Goal: Task Accomplishment & Management: Manage account settings

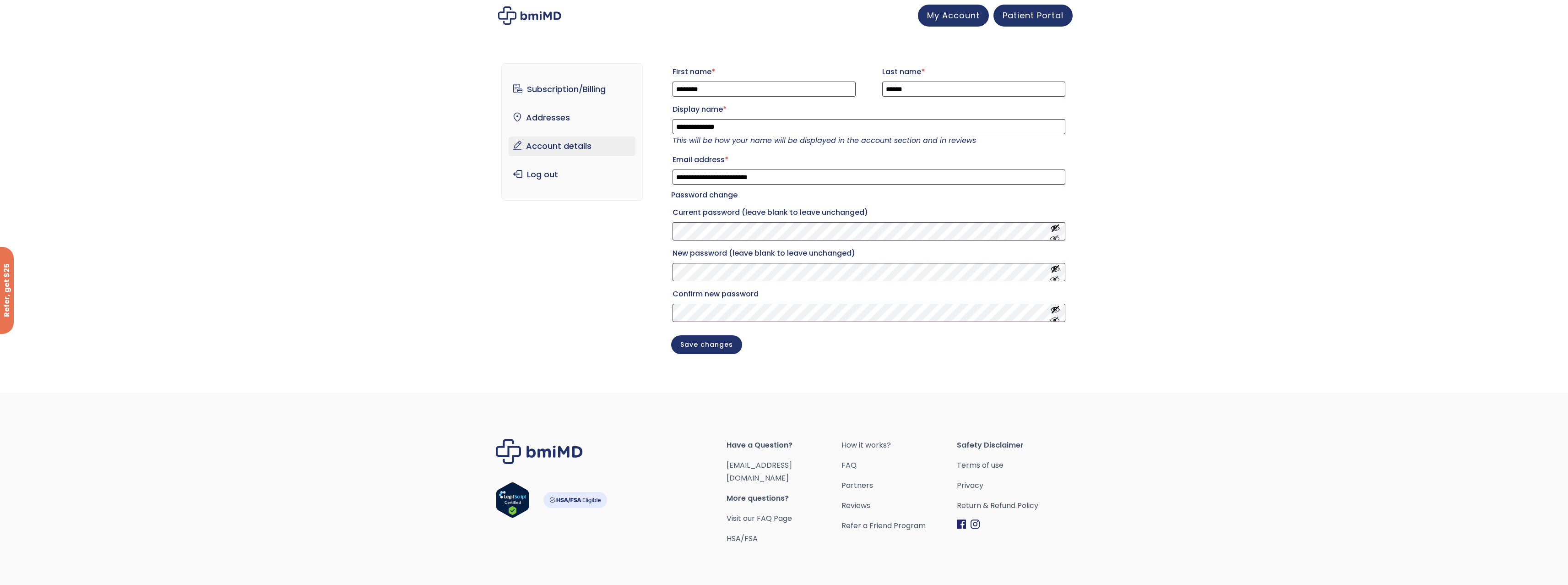
click at [572, 106] on ul "Subscription/Billing bmiRewards Addresses Account details Submit a Review Log o…" at bounding box center [572, 131] width 127 height 105
click at [573, 92] on link "Subscription/Billing" at bounding box center [572, 89] width 127 height 19
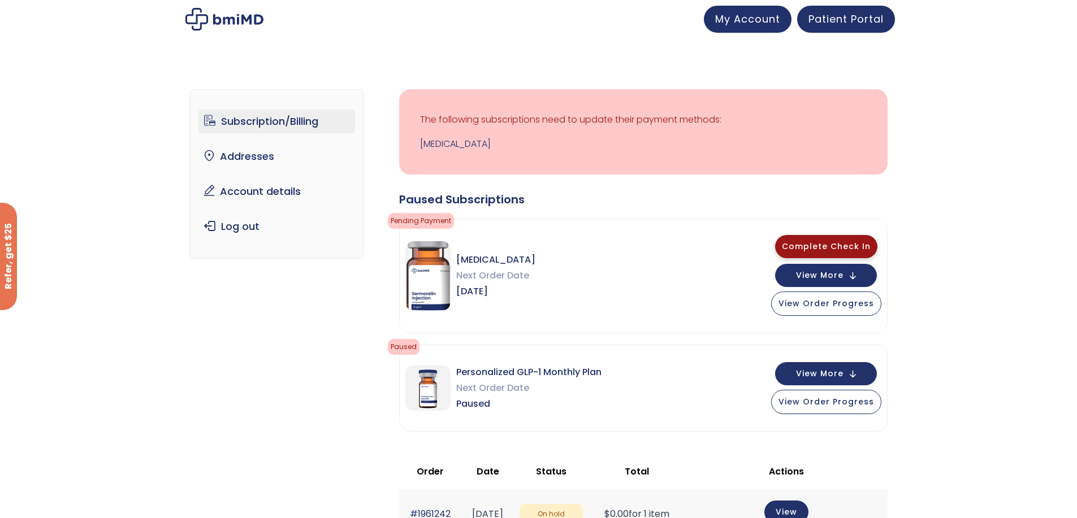
click at [823, 245] on span "Complete Check In" at bounding box center [826, 246] width 89 height 11
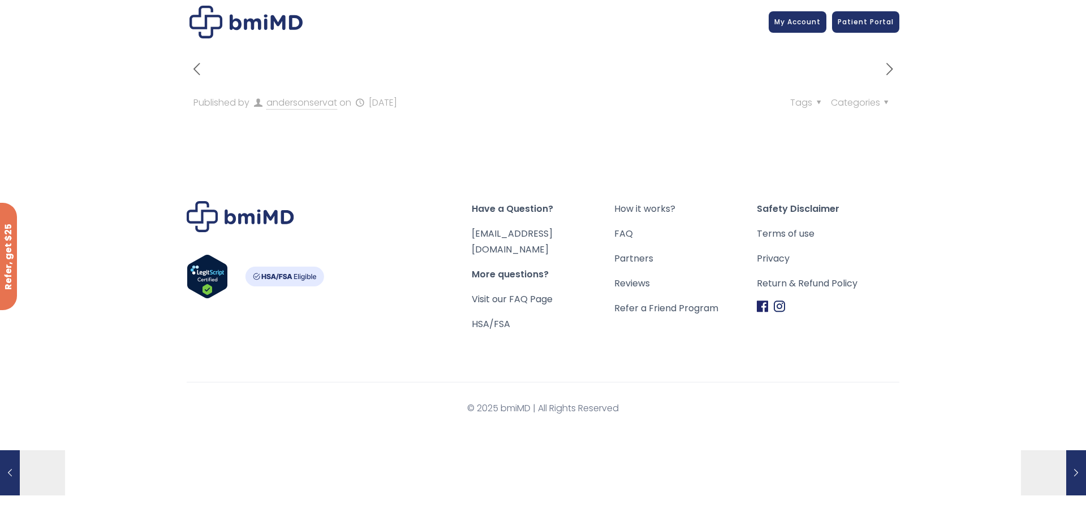
click at [570, 349] on div "Have a Question? [EMAIL_ADDRESS][DOMAIN_NAME] More questions? Visit our FAQ Pag…" at bounding box center [542, 288] width 839 height 286
